Goal: Information Seeking & Learning: Compare options

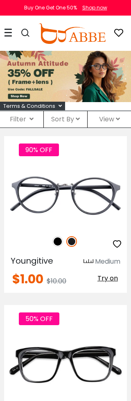
click at [80, 121] on icon at bounding box center [78, 119] width 4 height 7
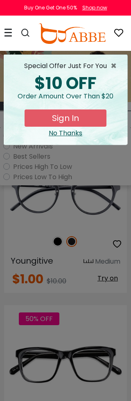
click at [118, 68] on span "×" at bounding box center [116, 66] width 10 height 10
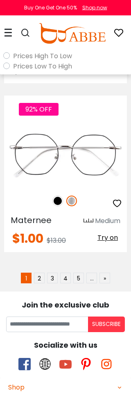
scroll to position [4893, 0]
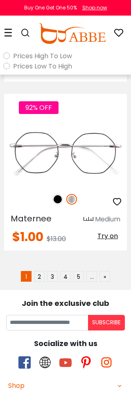
click at [44, 276] on link "2" at bounding box center [39, 276] width 11 height 11
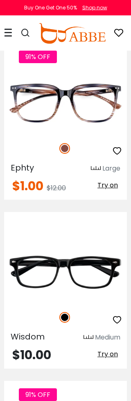
scroll to position [4149, 0]
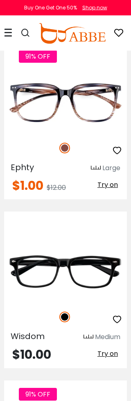
click at [0, 0] on img at bounding box center [0, 0] width 0 height 0
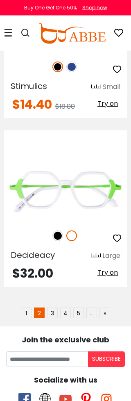
scroll to position [4906, 0]
click at [56, 307] on link "3" at bounding box center [52, 312] width 11 height 11
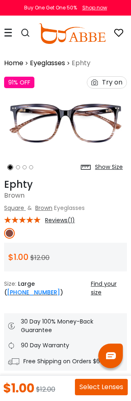
click at [34, 218] on icon at bounding box center [37, 219] width 7 height 7
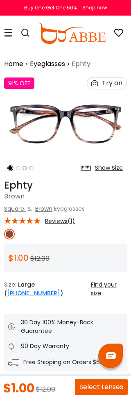
click at [63, 221] on span "Reviews(1)" at bounding box center [60, 220] width 30 height 7
click at [57, 223] on span "Reviews(1)" at bounding box center [60, 220] width 30 height 7
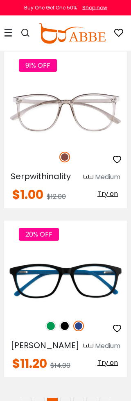
scroll to position [4805, 0]
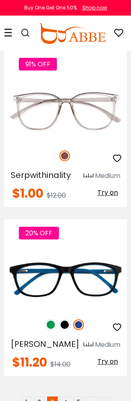
click at [66, 150] on img at bounding box center [64, 155] width 11 height 11
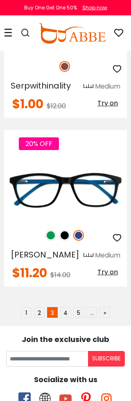
scroll to position [4894, 0]
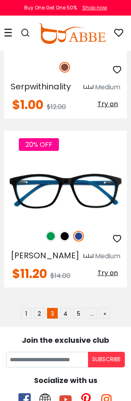
click at [70, 308] on link "4" at bounding box center [65, 313] width 11 height 11
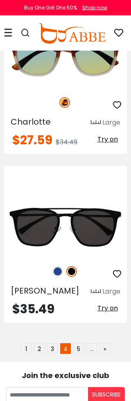
scroll to position [4870, 0]
click at [79, 343] on link "5" at bounding box center [78, 348] width 11 height 11
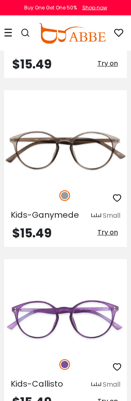
scroll to position [4846, 0]
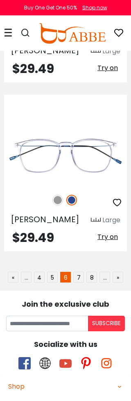
scroll to position [4994, 0]
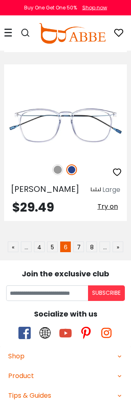
click at [80, 242] on link "7" at bounding box center [78, 247] width 11 height 11
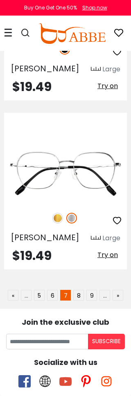
scroll to position [4957, 0]
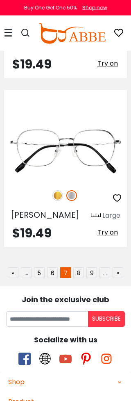
click at [82, 267] on link "8" at bounding box center [78, 272] width 11 height 11
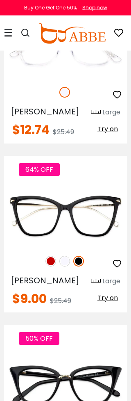
scroll to position [1820, 0]
click at [66, 260] on img at bounding box center [64, 261] width 11 height 11
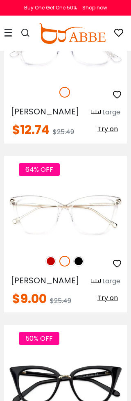
click at [52, 261] on img at bounding box center [50, 261] width 11 height 11
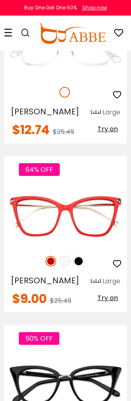
click at [83, 261] on img at bounding box center [78, 261] width 11 height 11
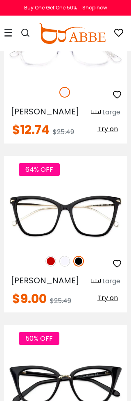
click at [82, 262] on img at bounding box center [78, 261] width 11 height 11
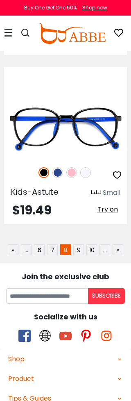
scroll to position [4947, 0]
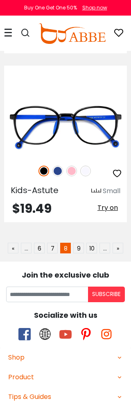
click at [83, 249] on link "9" at bounding box center [78, 247] width 11 height 11
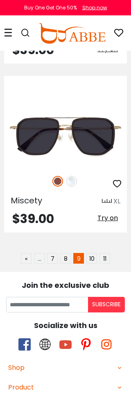
scroll to position [5006, 0]
click at [95, 253] on link "10" at bounding box center [91, 258] width 11 height 11
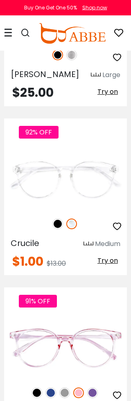
scroll to position [1688, 0]
click at [63, 225] on img at bounding box center [57, 223] width 11 height 11
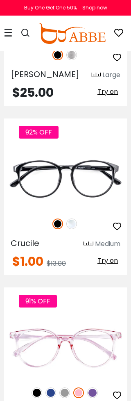
click at [76, 224] on img at bounding box center [71, 223] width 11 height 11
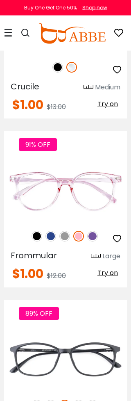
scroll to position [1845, 0]
click at [97, 237] on img at bounding box center [92, 236] width 11 height 11
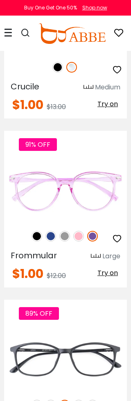
click at [54, 237] on img at bounding box center [50, 236] width 11 height 11
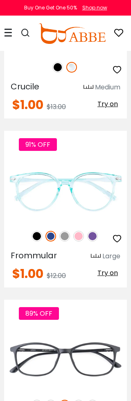
click at [39, 238] on img at bounding box center [37, 236] width 11 height 11
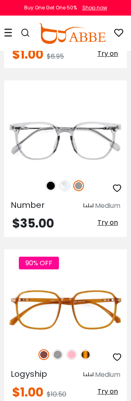
scroll to position [2402, 0]
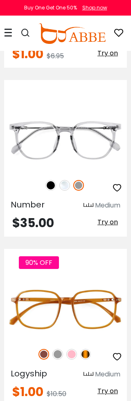
click at [53, 186] on img at bounding box center [50, 185] width 11 height 11
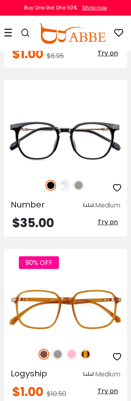
click at [69, 182] on img at bounding box center [64, 185] width 11 height 11
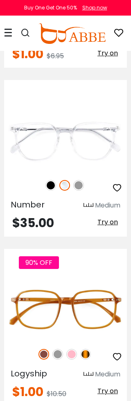
click at [83, 185] on img at bounding box center [78, 185] width 11 height 11
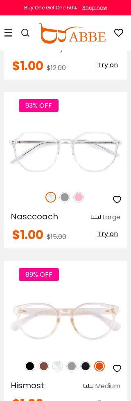
scroll to position [3066, 0]
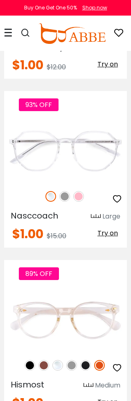
click at [81, 197] on img at bounding box center [78, 196] width 11 height 11
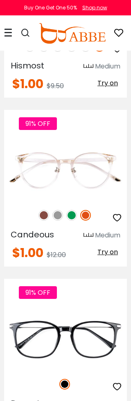
scroll to position [3384, 0]
click at [74, 215] on img at bounding box center [71, 215] width 11 height 11
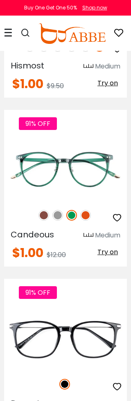
click at [60, 217] on img at bounding box center [57, 215] width 11 height 11
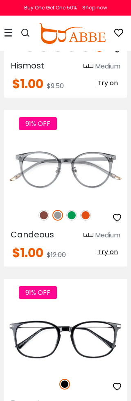
click at [47, 217] on img at bounding box center [44, 215] width 11 height 11
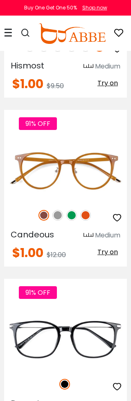
click at [90, 217] on img at bounding box center [85, 215] width 11 height 11
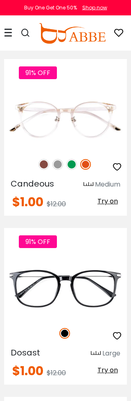
scroll to position [3435, 0]
click at [0, 0] on img at bounding box center [0, 0] width 0 height 0
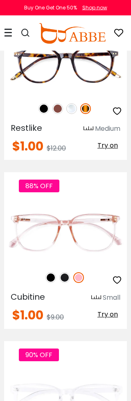
scroll to position [4335, 0]
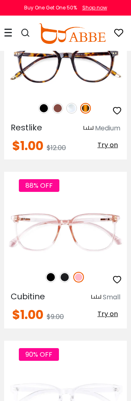
click at [0, 0] on img at bounding box center [0, 0] width 0 height 0
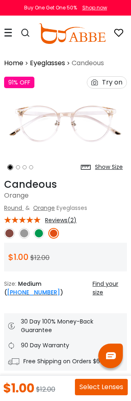
click at [66, 220] on span "Reviews(2)" at bounding box center [61, 219] width 32 height 7
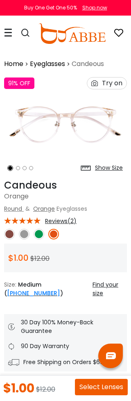
click at [63, 222] on span "Reviews(2)" at bounding box center [61, 220] width 32 height 7
click at [57, 229] on link at bounding box center [53, 234] width 11 height 11
click at [58, 230] on img at bounding box center [53, 234] width 11 height 11
click at [42, 233] on img at bounding box center [39, 234] width 11 height 11
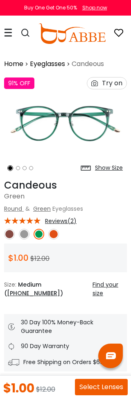
click at [28, 233] on img at bounding box center [24, 234] width 11 height 11
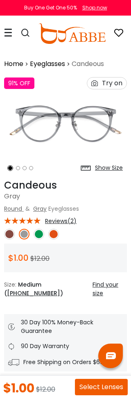
click at [14, 232] on img at bounding box center [9, 234] width 11 height 11
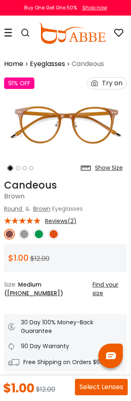
click at [58, 231] on img at bounding box center [53, 234] width 11 height 11
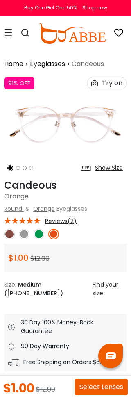
click at [106, 167] on div "Show Size" at bounding box center [109, 167] width 28 height 9
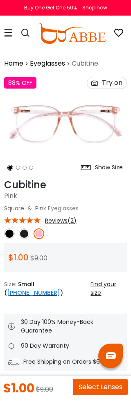
click at [112, 170] on div "Show Size" at bounding box center [109, 167] width 28 height 9
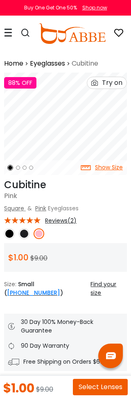
click at [65, 220] on span "Reviews(2)" at bounding box center [61, 220] width 32 height 7
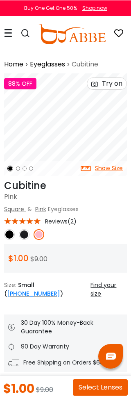
click at [23, 170] on ol at bounding box center [32, 168] width 57 height 15
click at [32, 167] on li at bounding box center [31, 168] width 4 height 4
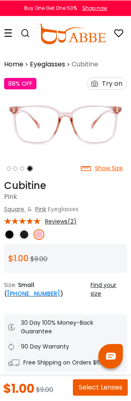
click at [28, 170] on li at bounding box center [30, 168] width 4 height 4
click at [23, 169] on li at bounding box center [22, 168] width 4 height 4
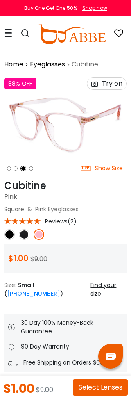
click at [21, 168] on li at bounding box center [23, 168] width 4 height 4
click at [18, 168] on ol at bounding box center [32, 168] width 57 height 15
click at [17, 168] on li at bounding box center [16, 168] width 4 height 4
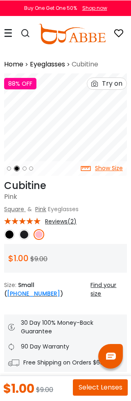
click at [107, 167] on div "Show Size" at bounding box center [109, 167] width 28 height 9
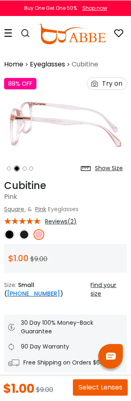
click at [108, 167] on div "Show Size" at bounding box center [109, 167] width 28 height 9
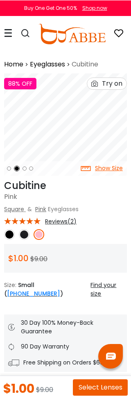
click at [108, 167] on div "Show Size" at bounding box center [109, 167] width 28 height 9
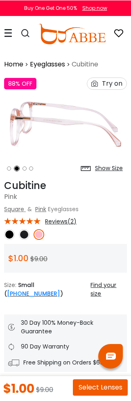
click at [12, 168] on ol at bounding box center [32, 168] width 57 height 15
click at [13, 165] on ol at bounding box center [32, 168] width 57 height 15
click at [7, 168] on li at bounding box center [9, 168] width 4 height 4
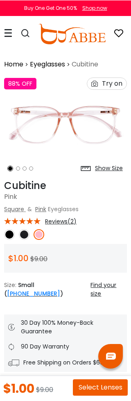
click at [113, 169] on div "Show Size" at bounding box center [109, 167] width 28 height 9
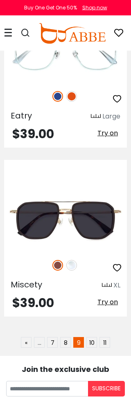
scroll to position [4922, 0]
click at [94, 337] on link "10" at bounding box center [91, 342] width 11 height 11
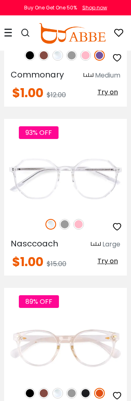
scroll to position [3039, 0]
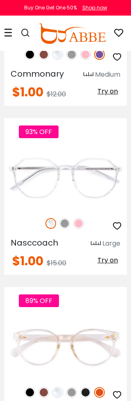
click at [83, 220] on img at bounding box center [78, 223] width 11 height 11
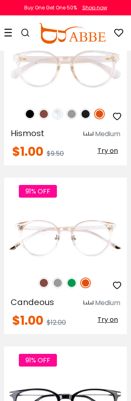
scroll to position [3320, 0]
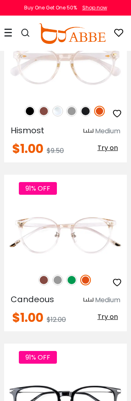
click at [75, 283] on img at bounding box center [71, 279] width 11 height 11
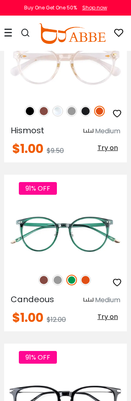
click at [90, 282] on img at bounding box center [85, 279] width 11 height 11
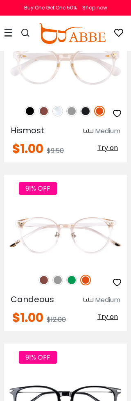
click at [48, 282] on img at bounding box center [44, 279] width 11 height 11
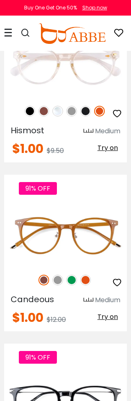
click at [63, 280] on img at bounding box center [57, 279] width 11 height 11
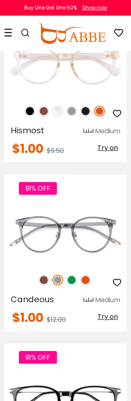
click at [88, 279] on img at bounding box center [85, 279] width 11 height 11
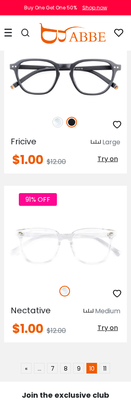
scroll to position [4827, 0]
click at [109, 367] on link "11" at bounding box center [105, 368] width 11 height 11
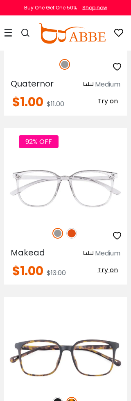
scroll to position [329, 0]
click at [74, 234] on img at bounding box center [71, 233] width 11 height 11
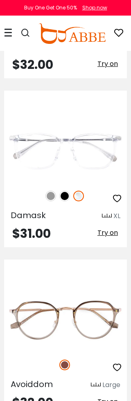
scroll to position [3572, 0]
